Goal: Task Accomplishment & Management: Use online tool/utility

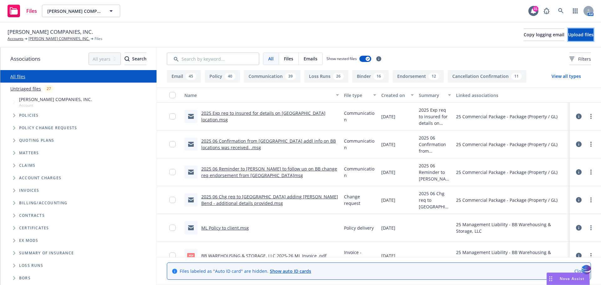
click at [576, 37] on span "Upload files" at bounding box center [580, 35] width 25 height 6
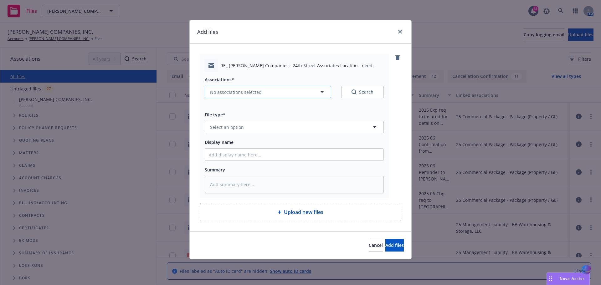
click at [323, 94] on icon "button" at bounding box center [322, 92] width 8 height 8
type textarea "x"
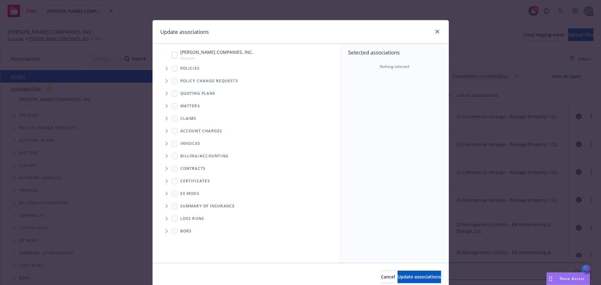
click at [165, 70] on span "Tree Example" at bounding box center [166, 69] width 10 height 10
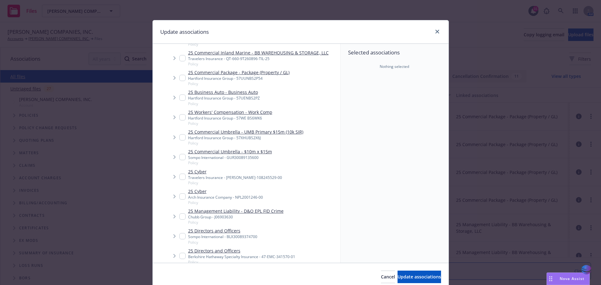
scroll to position [52, 0]
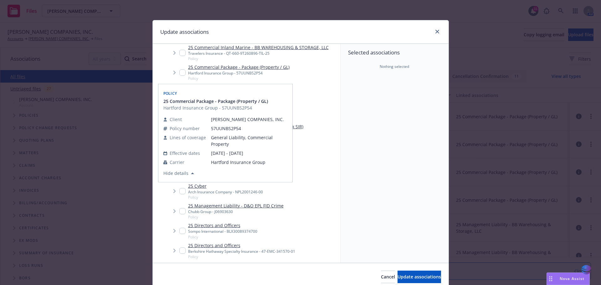
click at [179, 72] on input "Tree Example" at bounding box center [182, 72] width 6 height 6
checkbox input "true"
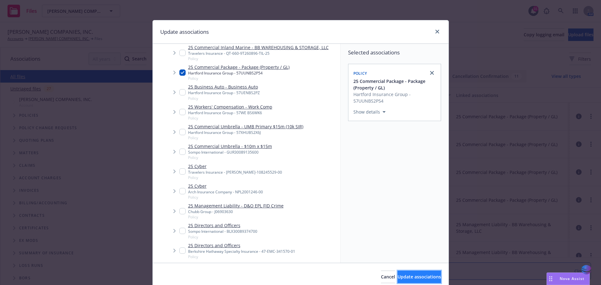
click at [397, 278] on span "Update associations" at bounding box center [419, 277] width 44 height 6
type textarea "x"
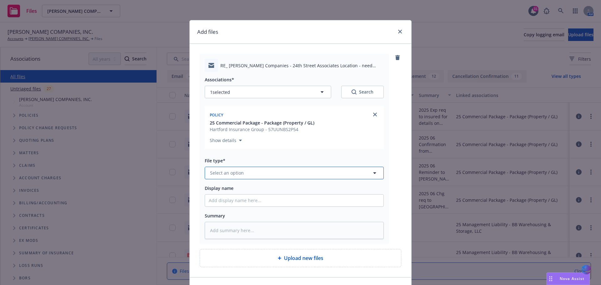
click at [371, 174] on icon "button" at bounding box center [375, 173] width 8 height 8
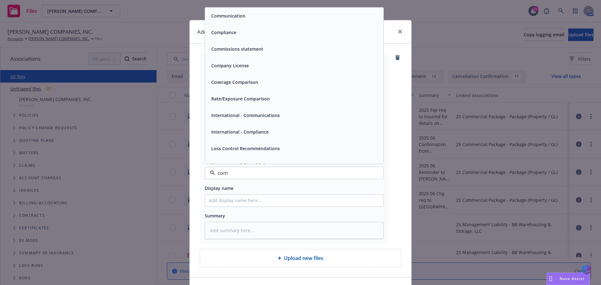
type input "comm"
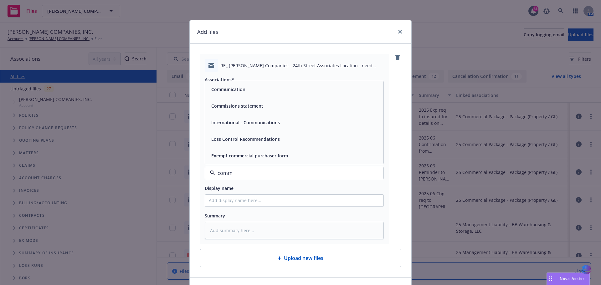
click at [283, 93] on div "Communication" at bounding box center [294, 89] width 171 height 9
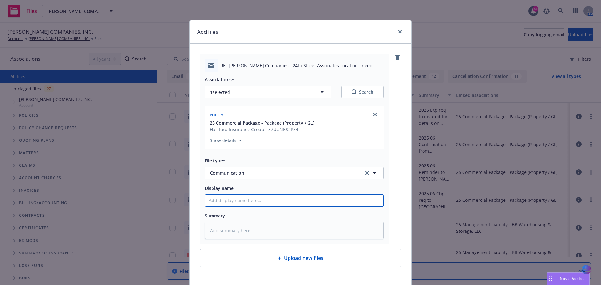
click at [209, 202] on input "Display name" at bounding box center [294, 201] width 178 height 12
type textarea "x"
type input "2"
type textarea "x"
type input "20"
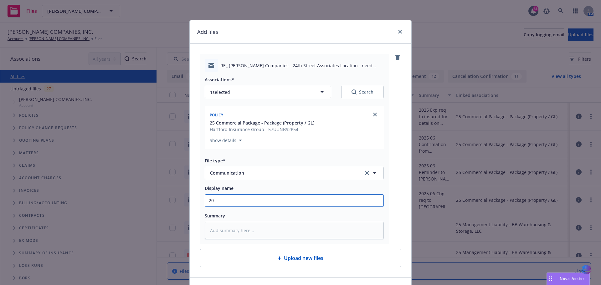
type textarea "x"
type input "202"
type textarea "x"
type input "2025"
type textarea "x"
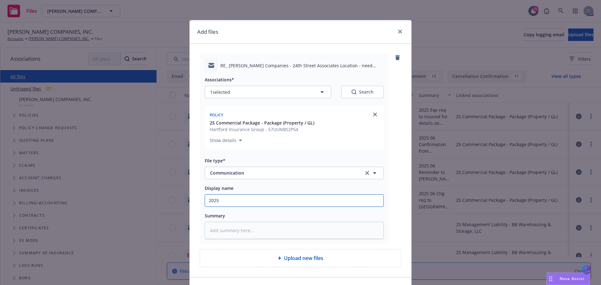
type input "2025"
type textarea "x"
type input "2025 0"
type textarea "x"
type input "2025 06"
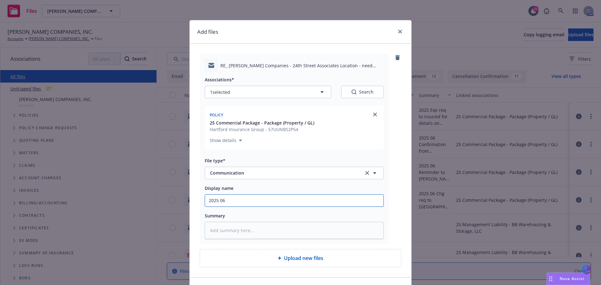
type textarea "x"
type input "2025 06"
type textarea "x"
type input "2025 06 C"
type textarea "x"
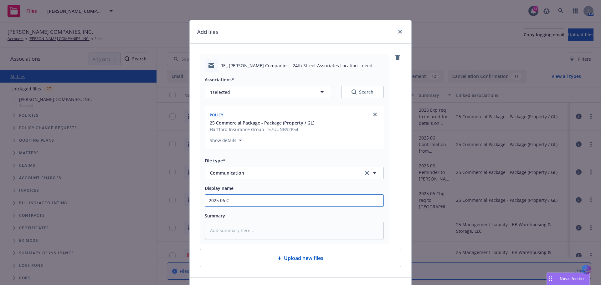
type input "2025 06 CP"
type textarea "x"
type input "2025 06 CPK"
type textarea "x"
type input "2025 06 CPKG"
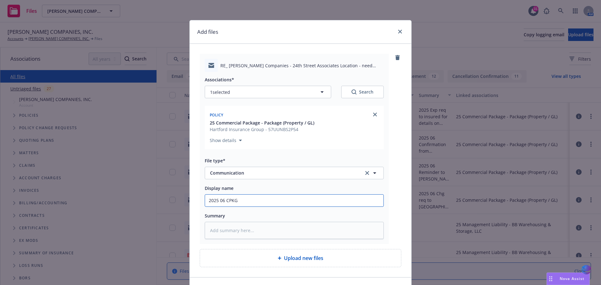
type textarea "x"
type input "2025 06 CPKG"
type textarea "x"
type input "2025 06 CPKG i"
type textarea "x"
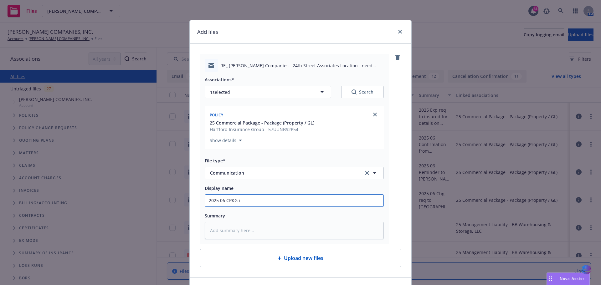
type input "2025 06 CPKG in"
type textarea "x"
type input "2025 06 CPKG inf"
type textarea "x"
type input "2025 06 CPKG info"
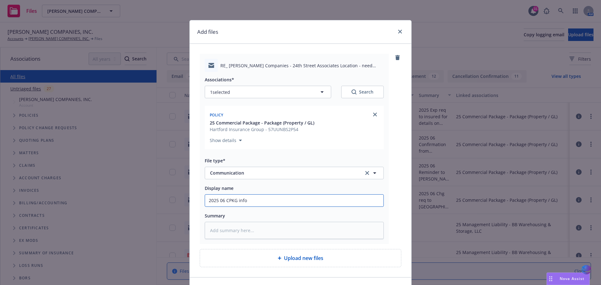
type textarea "x"
type input "2025 06 CPKG info"
type textarea "x"
type input "2025 06 CPKG info f"
type textarea "x"
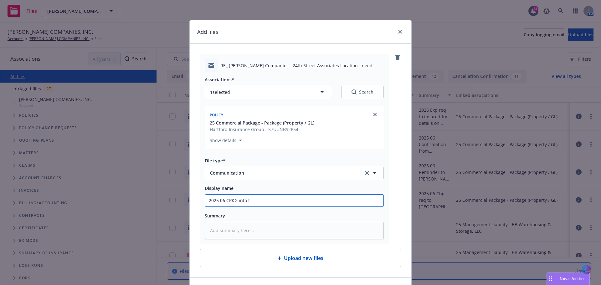
type input "2025 06 CPKG info fr"
type textarea "x"
type input "2025 06 CPKG info fro"
type textarea "x"
type input "2025 06 CPKG info from"
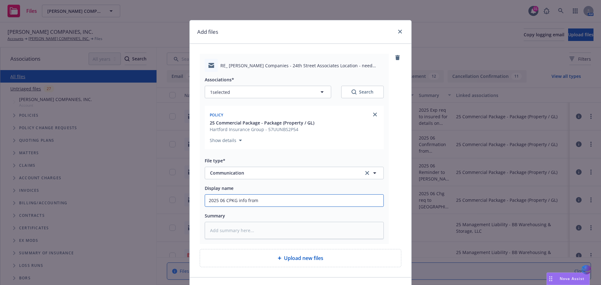
type textarea "x"
type input "2025 06 CPKG info from"
type textarea "x"
type input "2025 06 CPKG info from l"
type textarea "x"
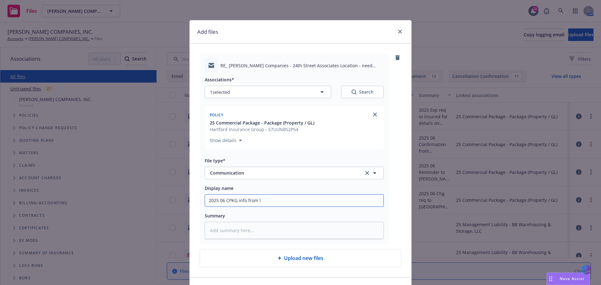
type input "2025 06 CPKG info from"
type textarea "x"
type input "2025 06 CPKG info from c"
type textarea "x"
type input "2025 06 CPKG info from cl"
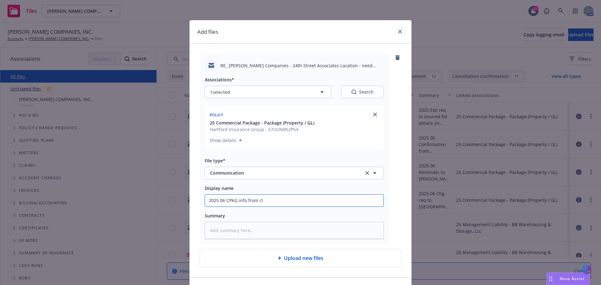
type textarea "x"
type input "2025 06 CPKG info from cli"
type textarea "x"
type input "2025 06 CPKG info from clie"
type textarea "x"
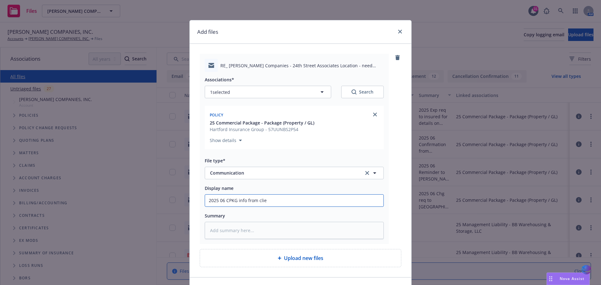
type input "2025 06 CPKG info from clien"
type textarea "x"
type input "2025 06 CPKG info from client"
type textarea "x"
type input "2025 06 CPKG info from client"
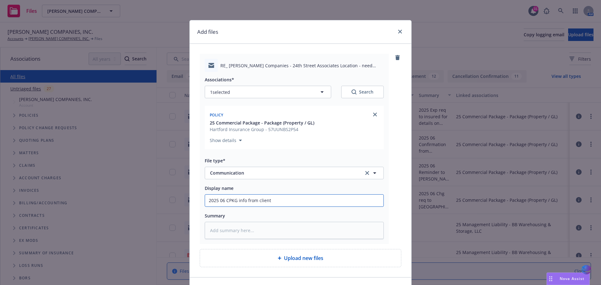
type textarea "x"
type input "2025 06 CPKG info from client a"
type textarea "x"
type input "2025 06 CPKG info from client an"
type textarea "x"
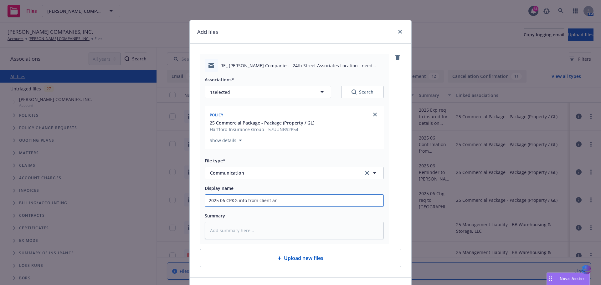
type input "2025 06 CPKG info from client an"
type textarea "x"
type input "2025 06 CPKG info from client an N"
type textarea "x"
type input "2025 06 CPKG info from client an NK"
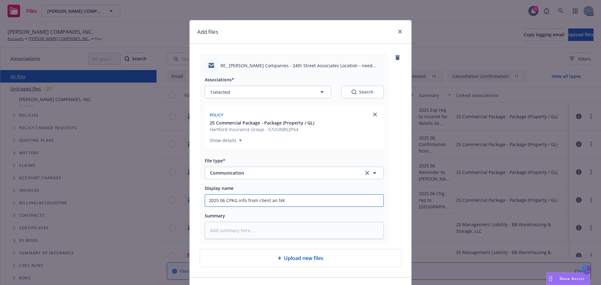
type textarea "x"
type input "2025 06 CPKG info from client an NKL"
type textarea "x"
type input "2025 06 CPKG info from client an NKLL"
type textarea "x"
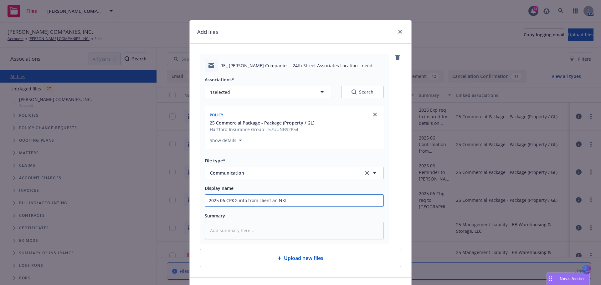
type input "2025 06 CPKG info from client an NKLL"
type textarea "x"
type input "2025 06 CPKG info from client an NKLL o"
type textarea "x"
type input "2025 06 CPKG info from client an NKLL on"
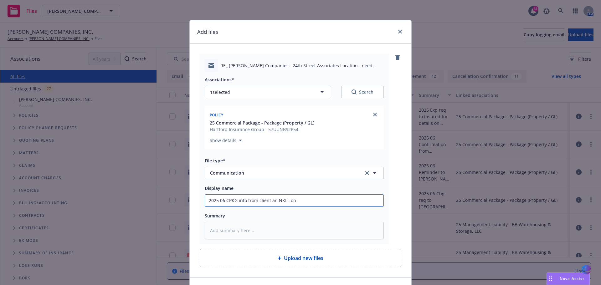
type textarea "x"
type input "2025 06 CPKG info from client an NKLL on"
click at [298, 202] on input "2025 06 CPKG info from client an NKLL on" at bounding box center [294, 201] width 178 height 12
type textarea "x"
type input "2025 06 CPKG info from client an NKLL on 2"
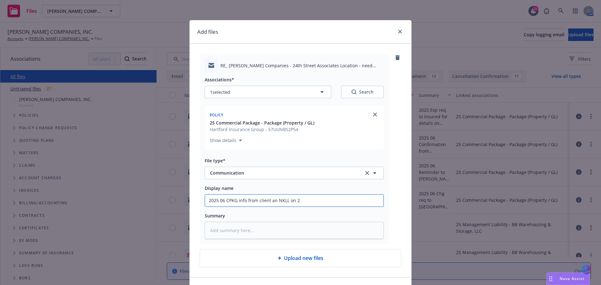
type textarea "x"
type input "2025 06 CPKG info from client an NKLL on 24"
type textarea "x"
type input "2025 06 CPKG info from client an NKLL on 24t"
type textarea "x"
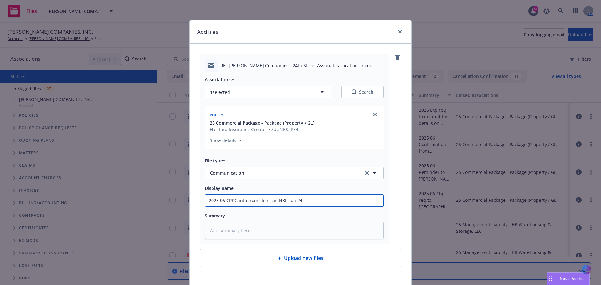
type input "2025 06 CPKG info from client an NKLL on 24th"
type textarea "x"
type input "2025 06 CPKG info from client an NKLL on 24th"
type textarea "x"
type input "2025 06 CPKG info from client an NKLL on 24th S"
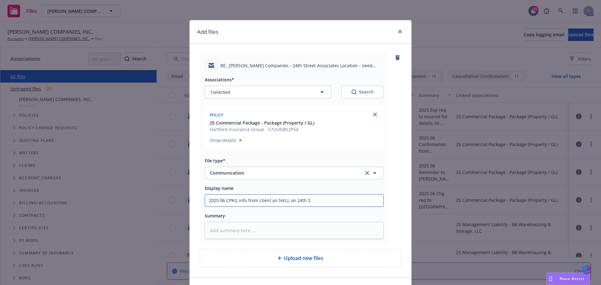
type textarea "x"
type input "2025 06 CPKG info from client an NKLL on 24th St"
type textarea "x"
type input "2025 06 CPKG info from client an NKLL on 24th Str"
type textarea "x"
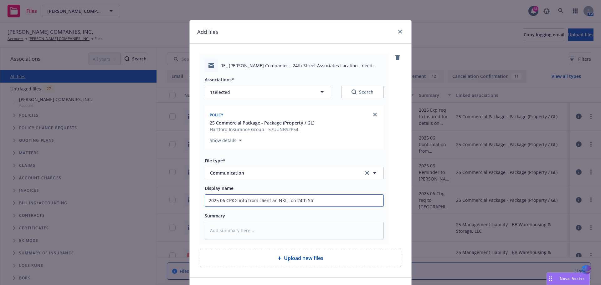
type input "2025 06 CPKG info from client an NKLL on 24th Stre"
type textarea "x"
type input "2025 06 CPKG info from client an NKLL on 24th Stree"
type textarea "x"
type input "2025 06 CPKG info from client an NKLL on [GEOGRAPHIC_DATA]"
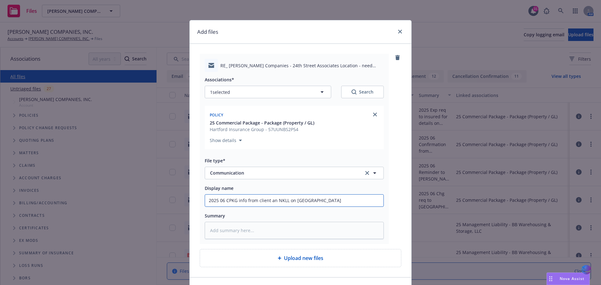
type textarea "x"
type input "2025 06 CPKG info from client an NKLL on [GEOGRAPHIC_DATA]"
type textarea "x"
type input "2025 06 CPKG info from client an NKLL on [GEOGRAPHIC_DATA] A"
type textarea "x"
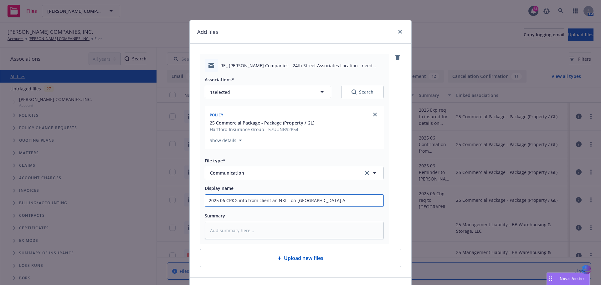
type input "2025 06 CPKG info from client an NKLL on [GEOGRAPHIC_DATA] As"
type textarea "x"
type input "2025 06 CPKG info from client an NKLL on [GEOGRAPHIC_DATA] Ass"
type textarea "x"
type input "2025 06 CPKG info from client an NKLL on [GEOGRAPHIC_DATA]"
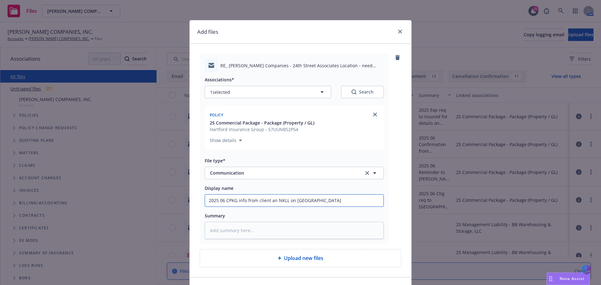
type textarea "x"
type input "2025 06 CPKG info from client an NKLL on [GEOGRAPHIC_DATA]"
type textarea "x"
type input "2025 06 CPKG info from client an NKLL on [GEOGRAPHIC_DATA]"
type textarea "x"
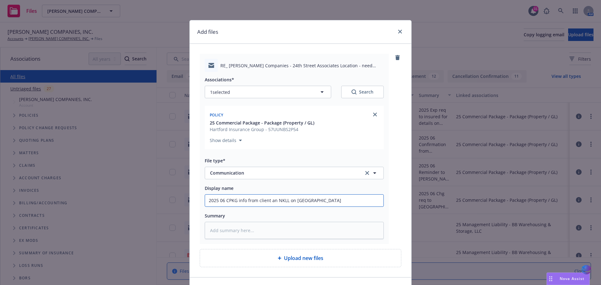
type input "2025 06 CPKG info from client an NKLL on 24th Street Associa"
type textarea "x"
type input "2025 06 CPKG info from client an NKLL on 24th Street Associat"
type textarea "x"
type input "2025 06 CPKG info from client an NKLL on [GEOGRAPHIC_DATA] Associate"
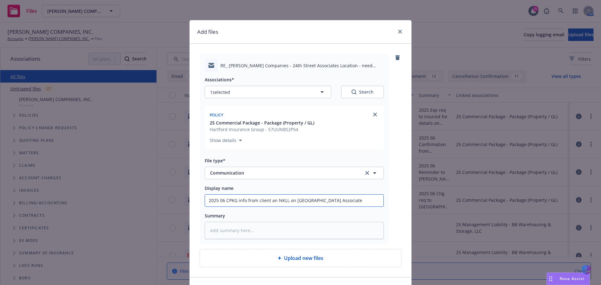
type textarea "x"
type input "2025 06 CPKG info from client an NKLL on [GEOGRAPHIC_DATA] Associate"
type textarea "x"
type input "2025 06 CPKG info from client an NKLL on [GEOGRAPHIC_DATA] Associate l"
type textarea "x"
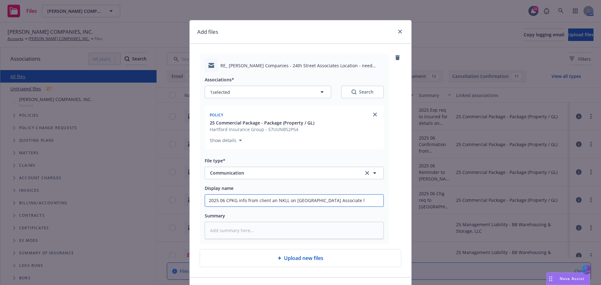
type input "2025 06 CPKG info from client an NKLL on [GEOGRAPHIC_DATA] Associate lo"
type textarea "x"
type input "2025 06 CPKG info from client an NKLL on [GEOGRAPHIC_DATA] Associate loc"
type textarea "x"
type input "2025 06 CPKG info from client an NKLL on 24th Street Associate loca"
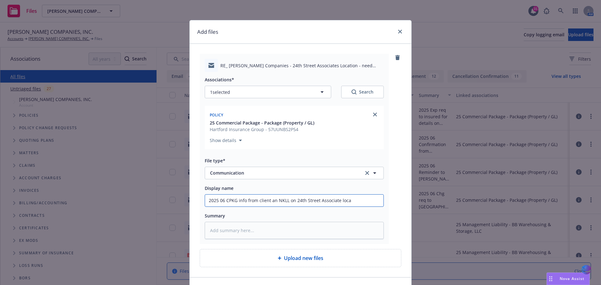
type textarea "x"
type input "2025 06 CPKG info from client an NKLL on 24th Street Associate locat"
type textarea "x"
type input "2025 06 CPKG info from client an NKLL on [GEOGRAPHIC_DATA] Associate locati"
type textarea "x"
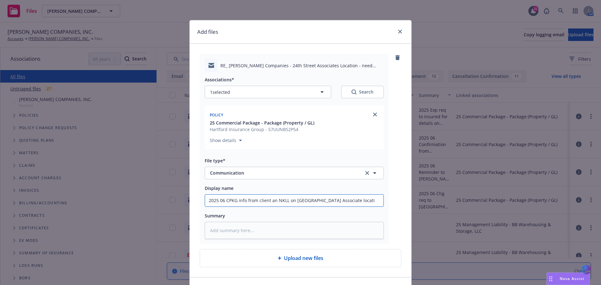
type input "2025 06 CPKG info from client an NKLL on 24th Street Associate locatio"
type textarea "x"
drag, startPoint x: 206, startPoint y: 201, endPoint x: 367, endPoint y: 193, distance: 161.4
click at [367, 193] on div "Display name 2025 06 CPKG info from client an NKLL on [GEOGRAPHIC_DATA] Associa…" at bounding box center [294, 195] width 179 height 23
type input "2025 06 CPKG info from client an NKLL on [GEOGRAPHIC_DATA] Associate location"
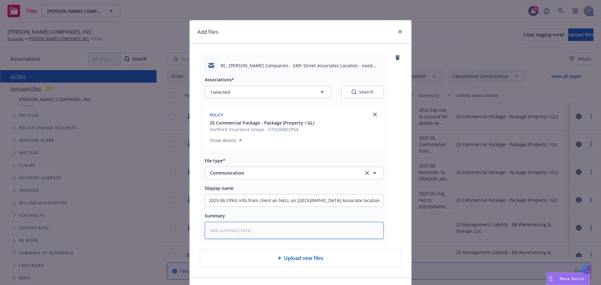
click at [224, 231] on textarea at bounding box center [294, 230] width 179 height 17
paste textarea "2025 06 CPKG info from client an NKLL on [GEOGRAPHIC_DATA] Associate location"
type textarea "x"
type textarea "2025 06 CPKG info from client an NKLL on [GEOGRAPHIC_DATA] Associate location"
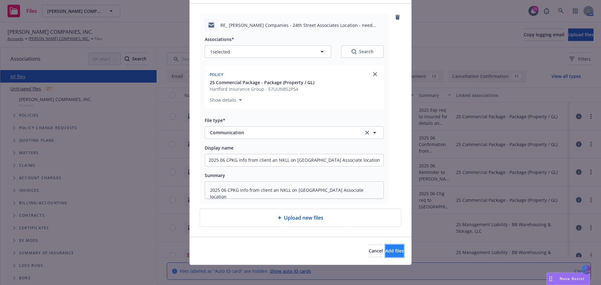
click at [385, 251] on span "Add files" at bounding box center [394, 251] width 18 height 6
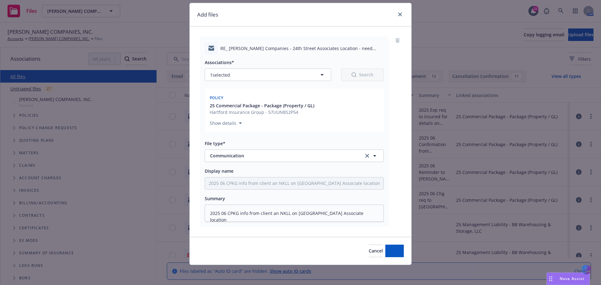
scroll to position [17, 0]
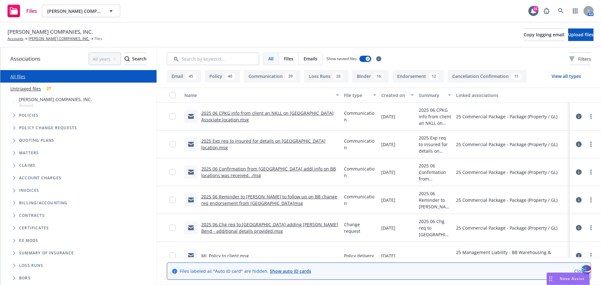
click at [276, 115] on link "2025 06 CPKG info from client an NKLL on [GEOGRAPHIC_DATA] Associate location.m…" at bounding box center [267, 116] width 132 height 13
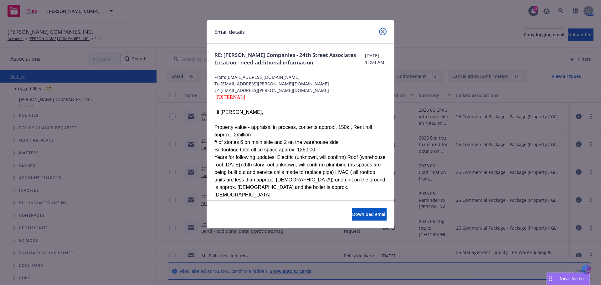
click at [381, 30] on icon "close" at bounding box center [383, 32] width 4 height 4
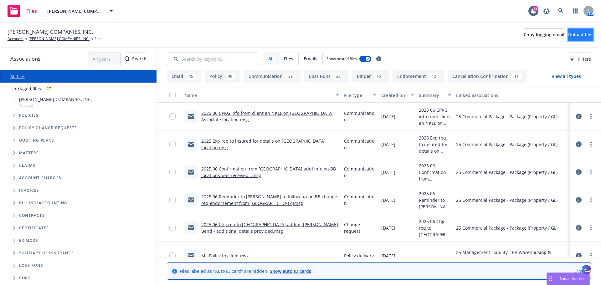
click at [568, 37] on span "Upload files" at bounding box center [580, 35] width 25 height 6
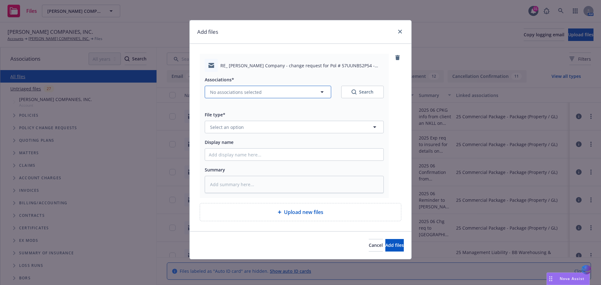
click at [325, 93] on icon "button" at bounding box center [322, 92] width 8 height 8
type textarea "x"
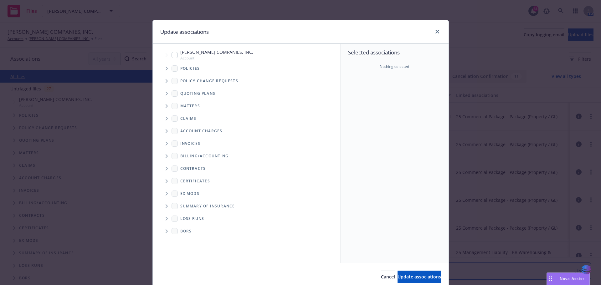
click at [166, 68] on icon "Tree Example" at bounding box center [167, 69] width 3 height 4
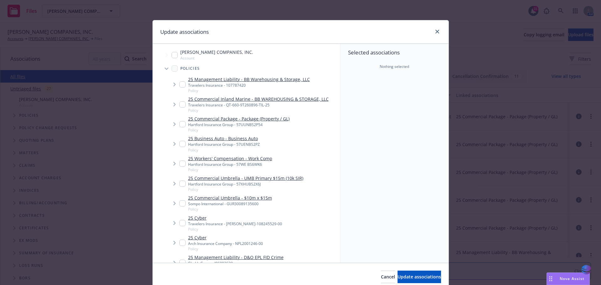
click at [179, 124] on input "Tree Example" at bounding box center [182, 124] width 6 height 6
checkbox input "true"
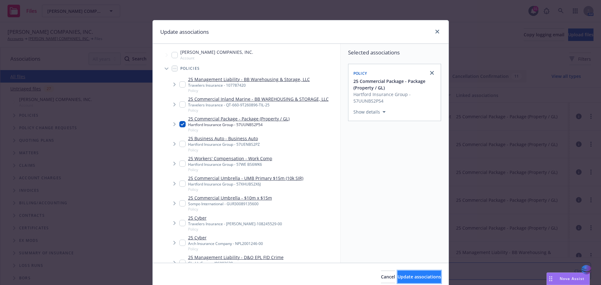
click at [397, 277] on button "Update associations" at bounding box center [419, 277] width 44 height 13
type textarea "x"
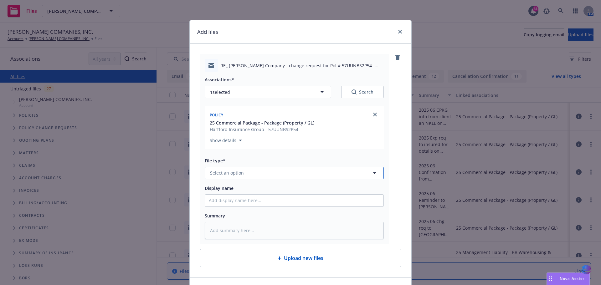
click at [373, 172] on icon "button" at bounding box center [374, 173] width 3 height 2
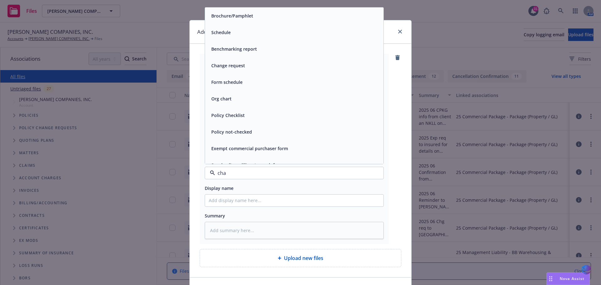
type input "chan"
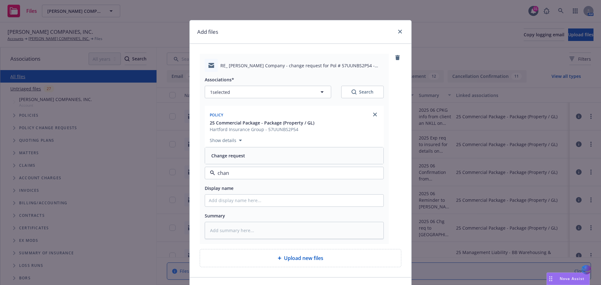
click at [287, 156] on div "Change request" at bounding box center [294, 155] width 171 height 9
click at [248, 202] on input "Display name" at bounding box center [294, 201] width 178 height 12
paste input "2025 06 CPKG info from client an NKLL on [GEOGRAPHIC_DATA] Associate location"
type textarea "x"
type input "2025 06 CPKG info from client an NKLL on [GEOGRAPHIC_DATA] Associate location"
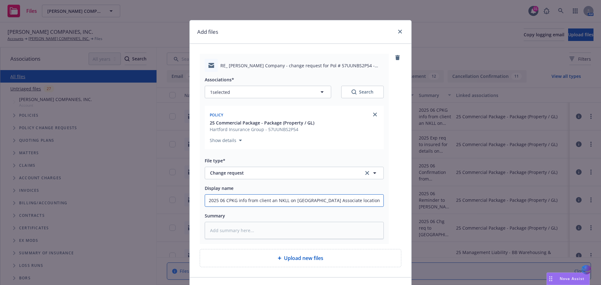
drag, startPoint x: 237, startPoint y: 200, endPoint x: 370, endPoint y: 199, distance: 133.0
click at [370, 199] on input "2025 06 CPKG info from client an NKLL on [GEOGRAPHIC_DATA] Associate location" at bounding box center [294, 201] width 178 height 12
type textarea "x"
type input "2025 06 CPKG c"
type textarea "x"
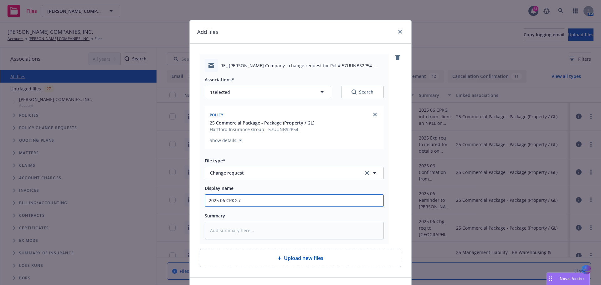
type input "2025 06 CPKG ch"
type textarea "x"
type input "2025 06 CPKG chg"
type textarea "x"
type input "2025 06 CPKG chg"
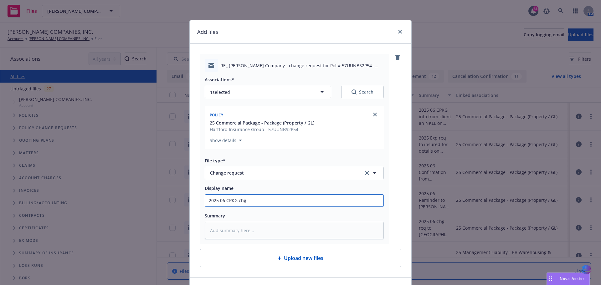
type textarea "x"
type input "2025 06 CPKG chg r"
type textarea "x"
type input "2025 06 CPKG chg re"
type textarea "x"
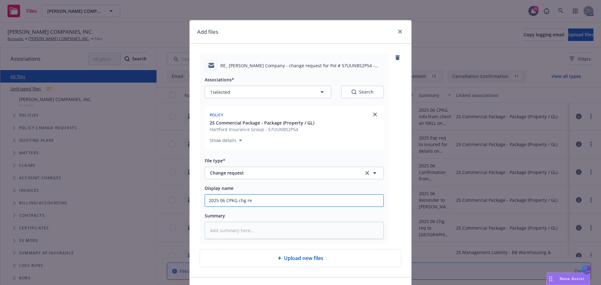
type input "2025 06 CPKG chg req"
type textarea "x"
type input "2025 06 CPKG chg req"
type textarea "x"
type input "2025 06 CPKG chg req t"
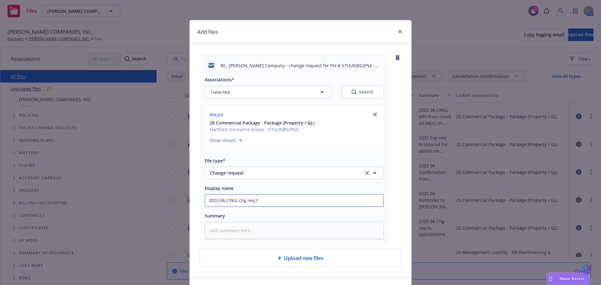
type textarea "x"
type input "2025 06 CPKG chg req to"
type textarea "x"
type input "2025 06 CPKG chg req to"
type textarea "x"
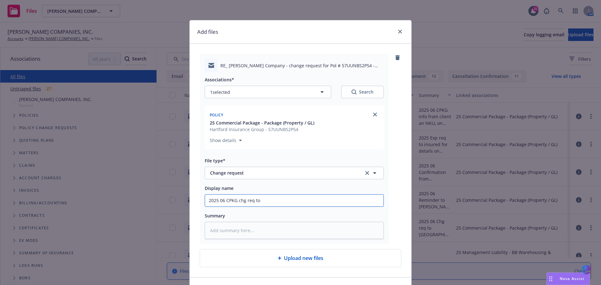
type input "2025 06 CPKG chg req to H"
type textarea "x"
type input "2025 06 CPKG chg req to Ha"
type textarea "x"
type input "2025 06 CPKG chg req to Har"
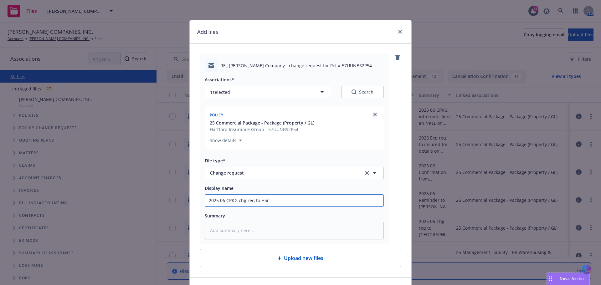
type textarea "x"
type input "2025 06 CPKG chg req to [PERSON_NAME]"
type textarea "x"
type input "2025 06 CPKG chg req to Hartf"
type textarea "x"
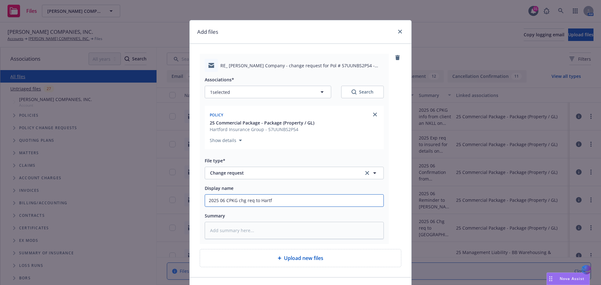
type input "2025 06 CPKG chg req to Hartfo"
type textarea "x"
type input "2025 06 CPKG chg req to Hartfor"
type textarea "x"
type input "2025 06 CPKG chg req to [GEOGRAPHIC_DATA]"
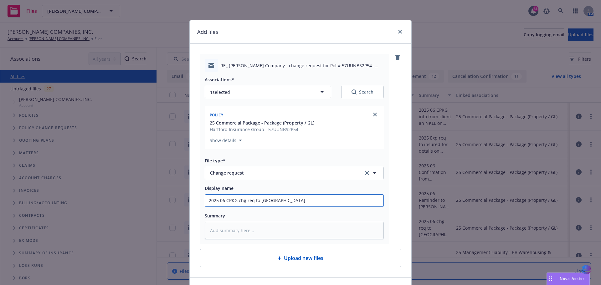
type textarea "x"
type input "2025 06 CPKG chg req to [GEOGRAPHIC_DATA]"
type textarea "x"
type input "2025 06 CPKG chg req to [GEOGRAPHIC_DATA] a"
drag, startPoint x: 206, startPoint y: 200, endPoint x: 398, endPoint y: 180, distance: 193.5
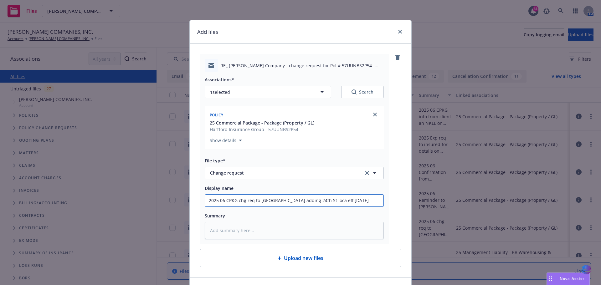
click at [398, 180] on div "RE_ [PERSON_NAME] Company - change request for Pol # 57UUNBS2P54 - add [STREET_…" at bounding box center [301, 149] width 202 height 190
click at [221, 228] on textarea at bounding box center [294, 230] width 179 height 17
paste textarea "2025 06 CPKG chg req to [GEOGRAPHIC_DATA] adding 24th St loca eff [DATE]"
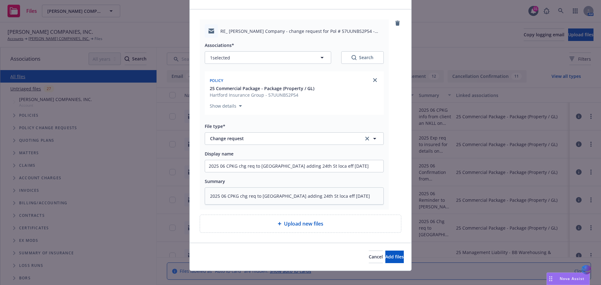
scroll to position [40, 0]
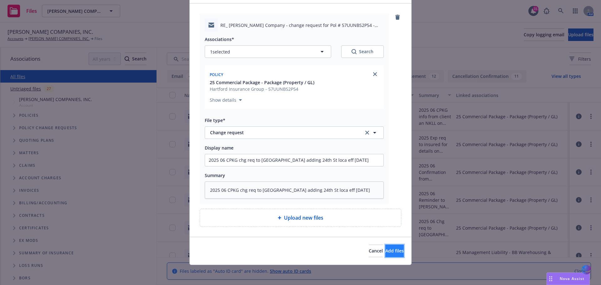
click at [385, 251] on span "Add files" at bounding box center [394, 251] width 18 height 6
